Goal: Transaction & Acquisition: Purchase product/service

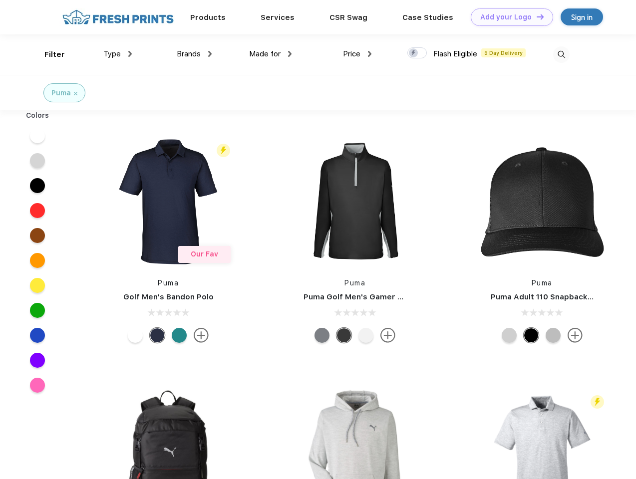
click at [508, 17] on link "Add your Logo Design Tool" at bounding box center [512, 16] width 82 height 17
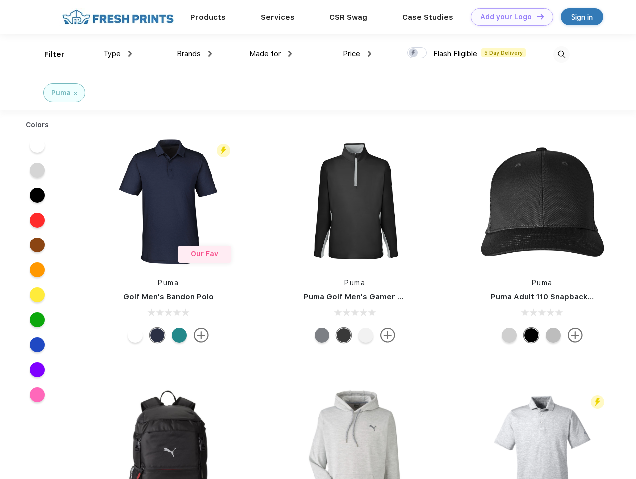
click at [0, 0] on div "Design Tool" at bounding box center [0, 0] width 0 height 0
click at [536, 16] on link "Add your Logo Design Tool" at bounding box center [512, 16] width 82 height 17
click at [48, 54] on div "Filter" at bounding box center [54, 54] width 20 height 11
click at [118, 54] on span "Type" at bounding box center [111, 53] width 17 height 9
click at [194, 54] on span "Brands" at bounding box center [189, 53] width 24 height 9
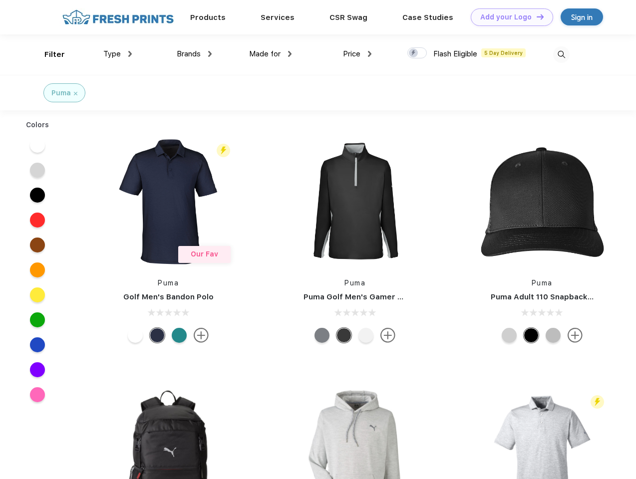
click at [271, 54] on span "Made for" at bounding box center [264, 53] width 31 height 9
click at [358, 54] on span "Price" at bounding box center [351, 53] width 17 height 9
click at [418, 53] on div at bounding box center [417, 52] width 19 height 11
click at [414, 53] on input "checkbox" at bounding box center [411, 50] width 6 height 6
click at [561, 54] on img at bounding box center [561, 54] width 16 height 16
